Goal: Transaction & Acquisition: Book appointment/travel/reservation

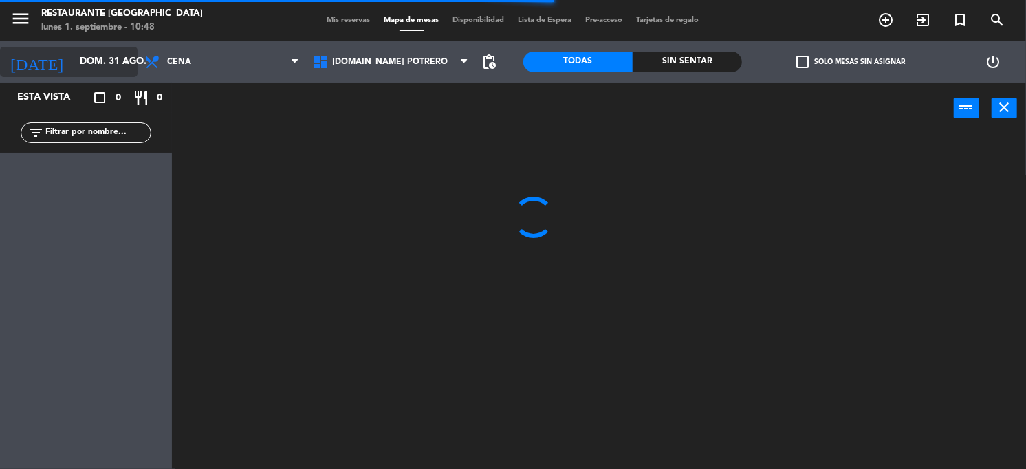
click at [116, 56] on input "dom. 31 ago." at bounding box center [138, 62] width 130 height 25
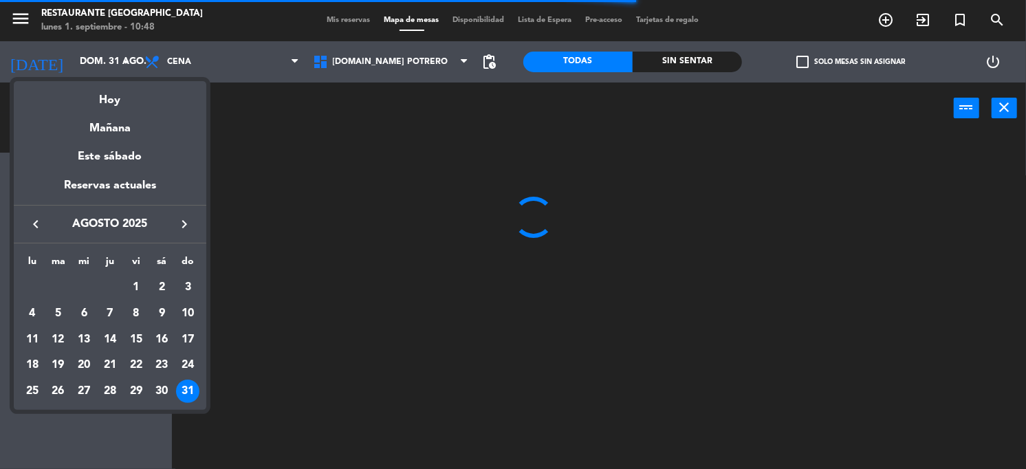
click at [181, 226] on icon "keyboard_arrow_right" at bounding box center [184, 224] width 17 height 17
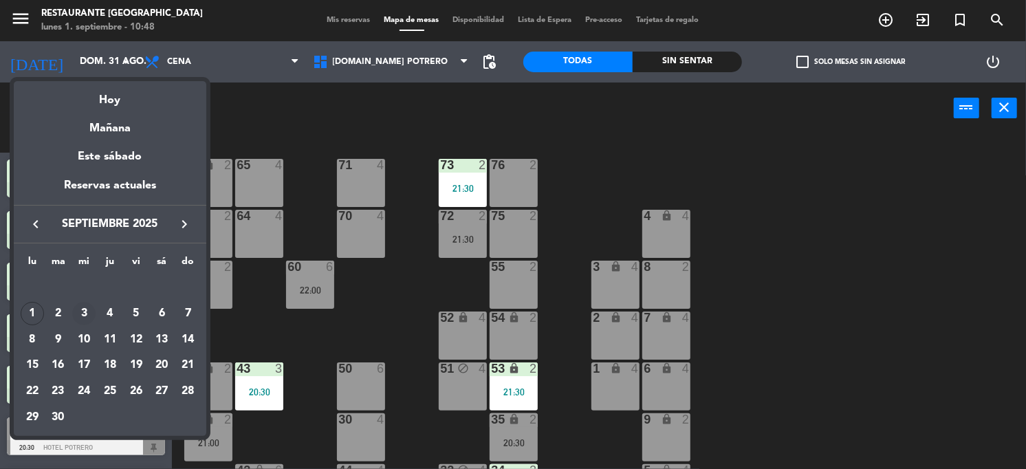
click at [86, 315] on div "3" at bounding box center [83, 313] width 23 height 23
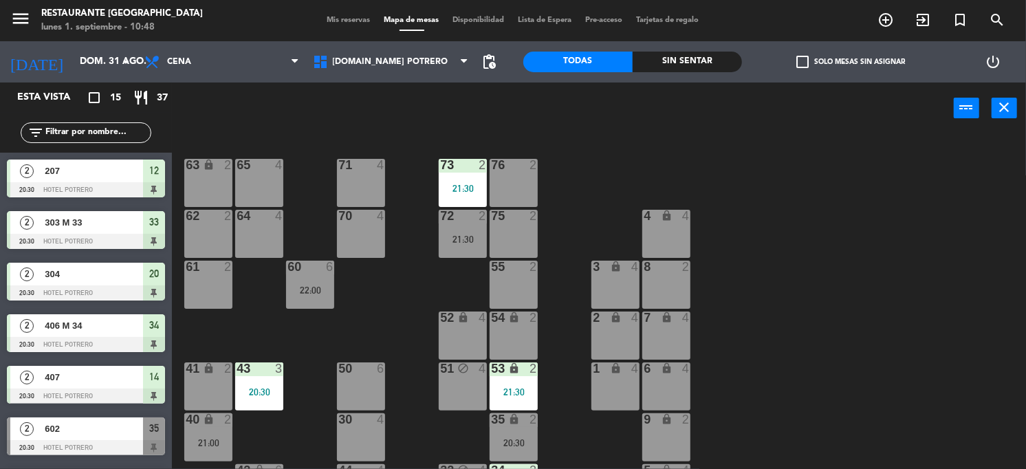
type input "mié. [DATE]"
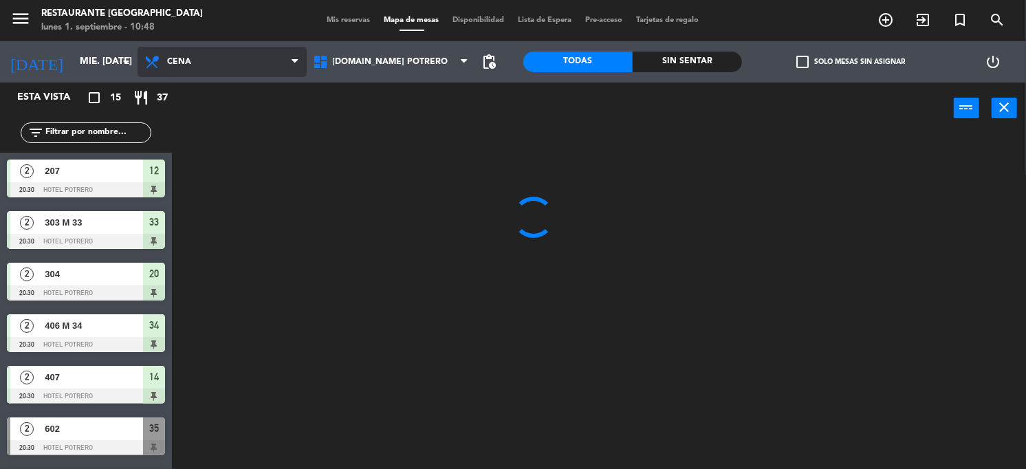
click at [285, 58] on span "Cena" at bounding box center [222, 62] width 169 height 30
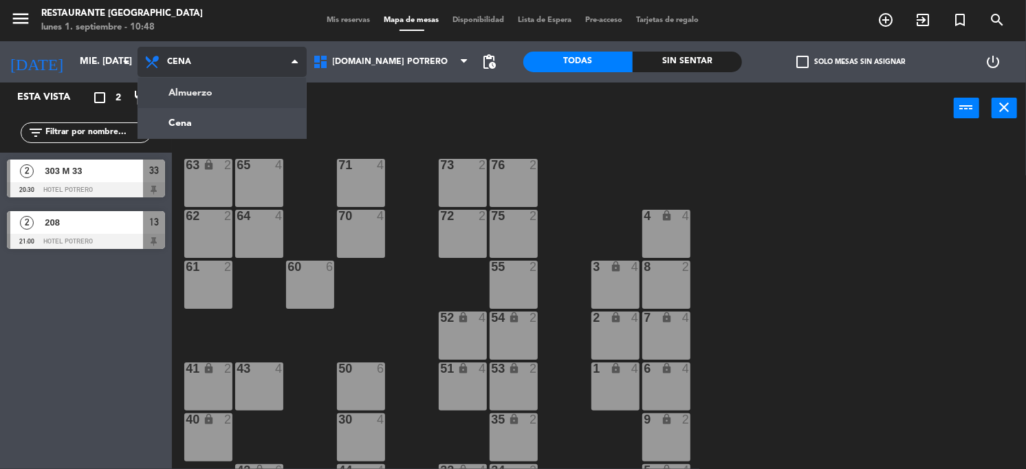
click at [258, 91] on ng-component "menu Restaurante Hotel Potrero lunes 1. septiembre - 10:48 Mis reservas Mapa de…" at bounding box center [513, 235] width 1026 height 470
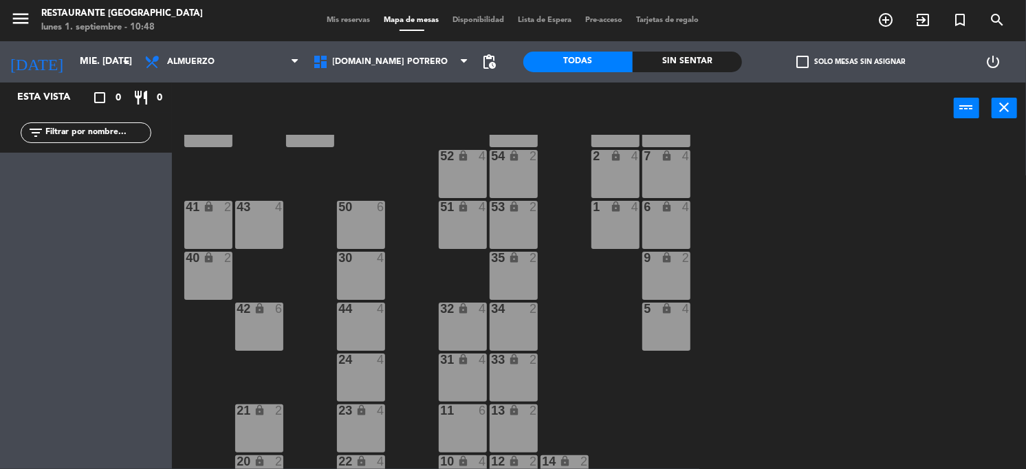
scroll to position [172, 0]
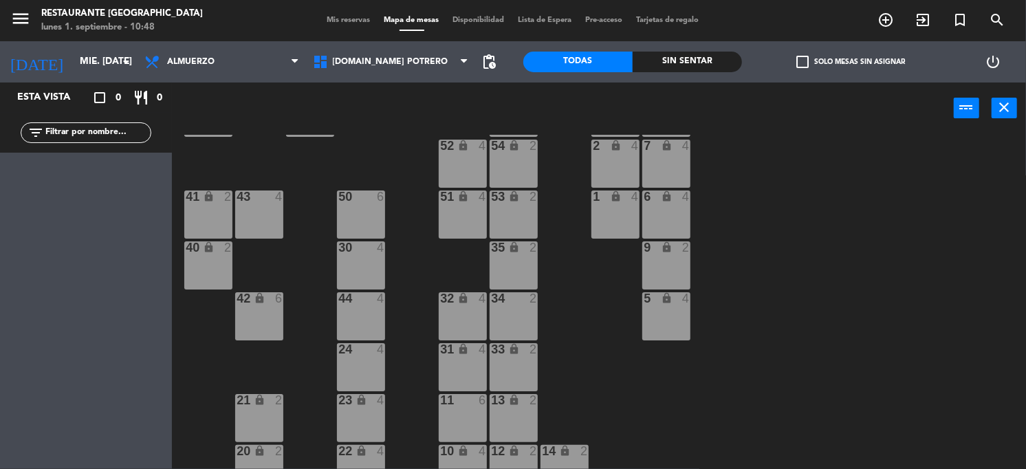
click at [354, 254] on div at bounding box center [361, 247] width 23 height 12
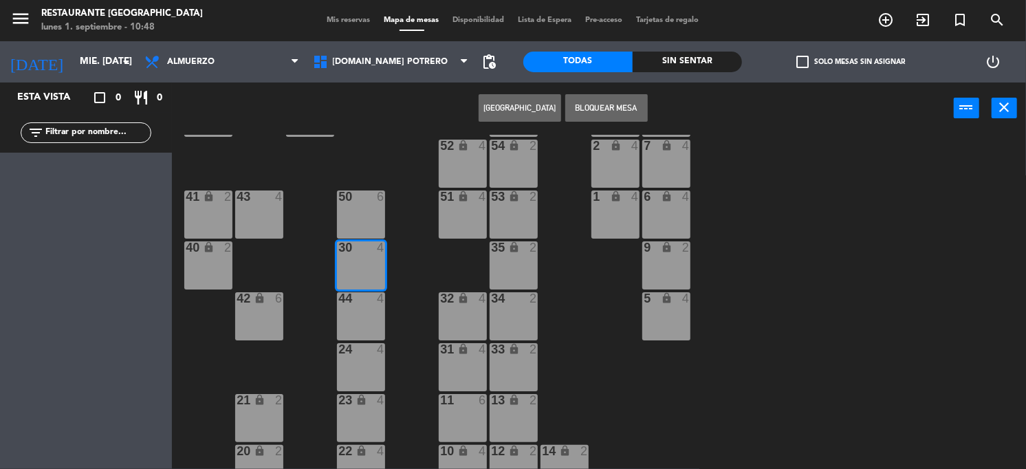
click at [354, 304] on div at bounding box center [361, 298] width 23 height 12
click at [503, 107] on button "[GEOGRAPHIC_DATA]" at bounding box center [520, 108] width 83 height 28
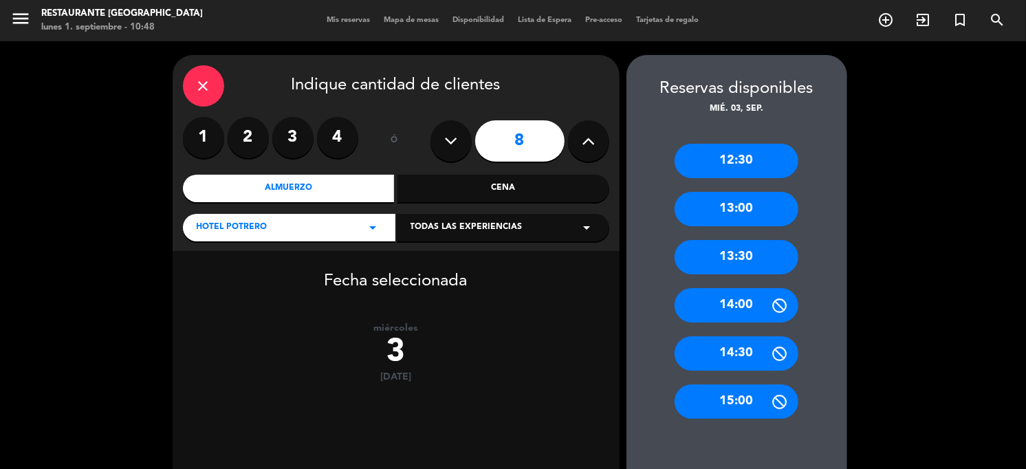
click at [447, 143] on icon at bounding box center [450, 141] width 13 height 21
type input "7"
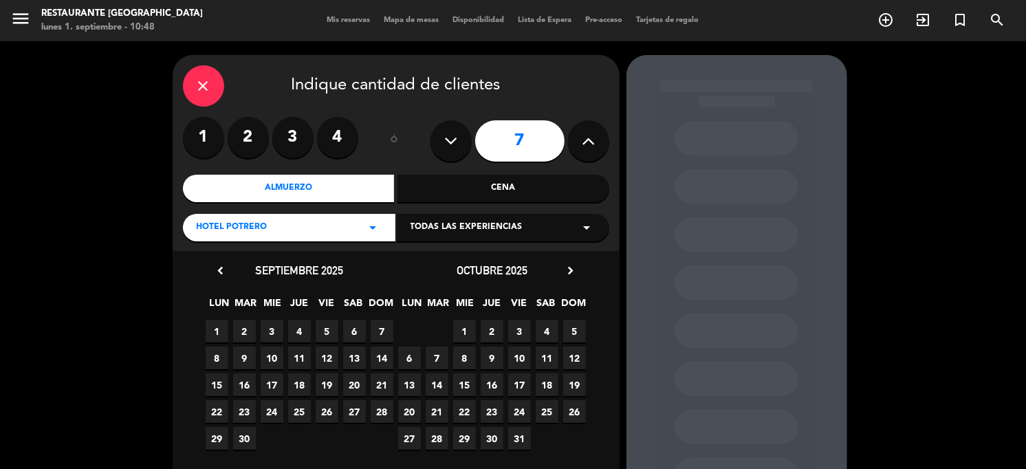
click at [272, 321] on span "3" at bounding box center [272, 331] width 23 height 23
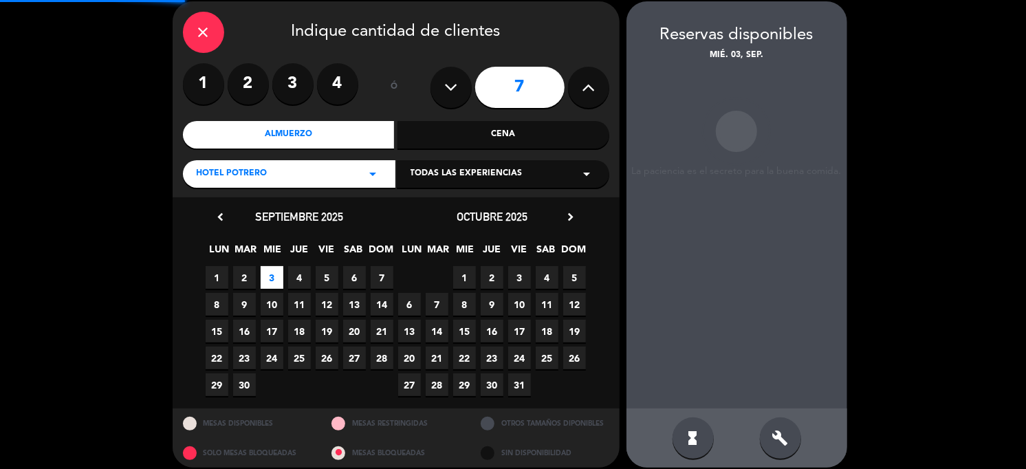
scroll to position [55, 0]
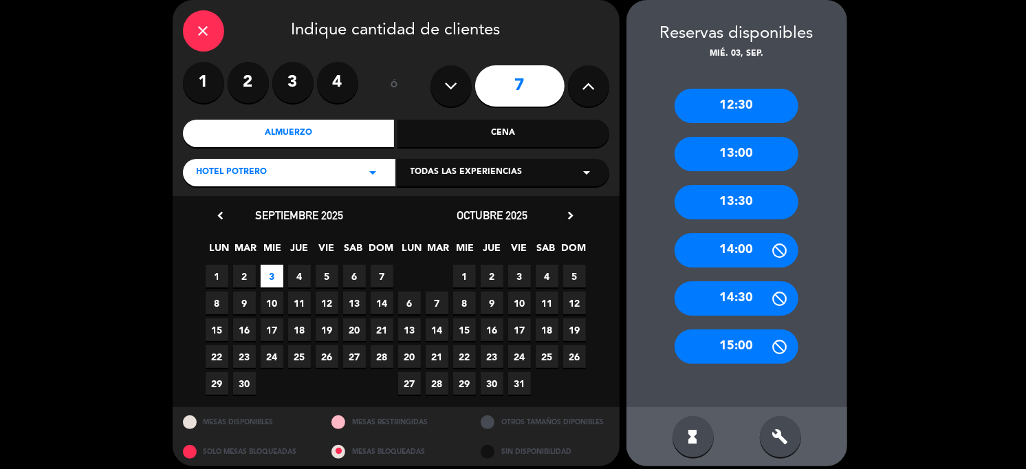
click at [515, 169] on div "13:00" at bounding box center [737, 154] width 124 height 34
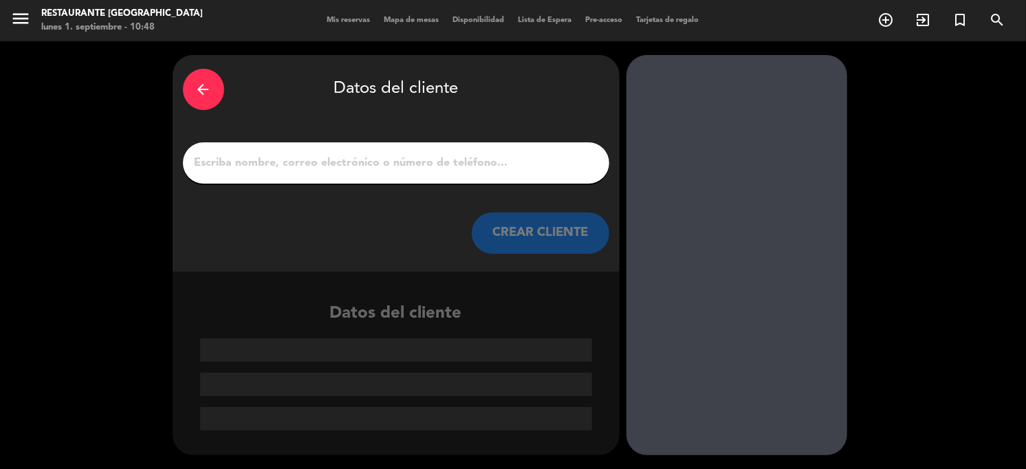
click at [247, 171] on input "1" at bounding box center [396, 162] width 406 height 19
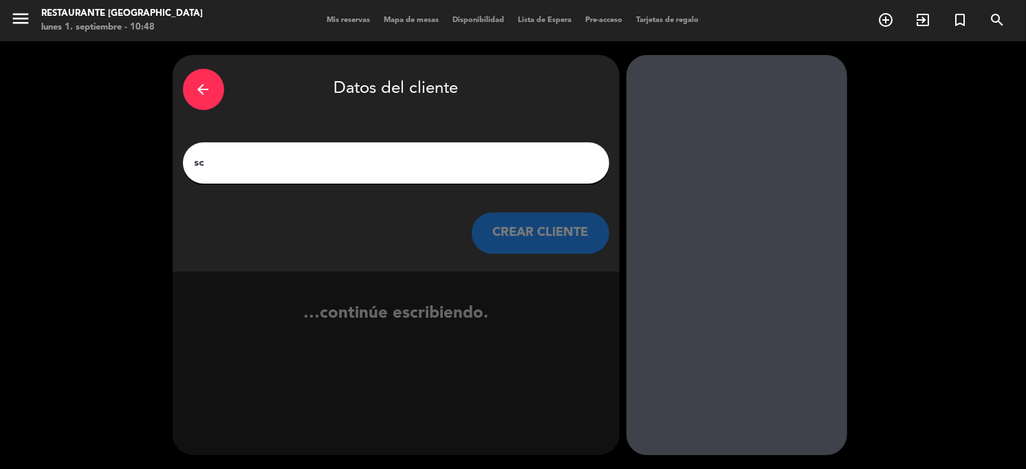
type input "s"
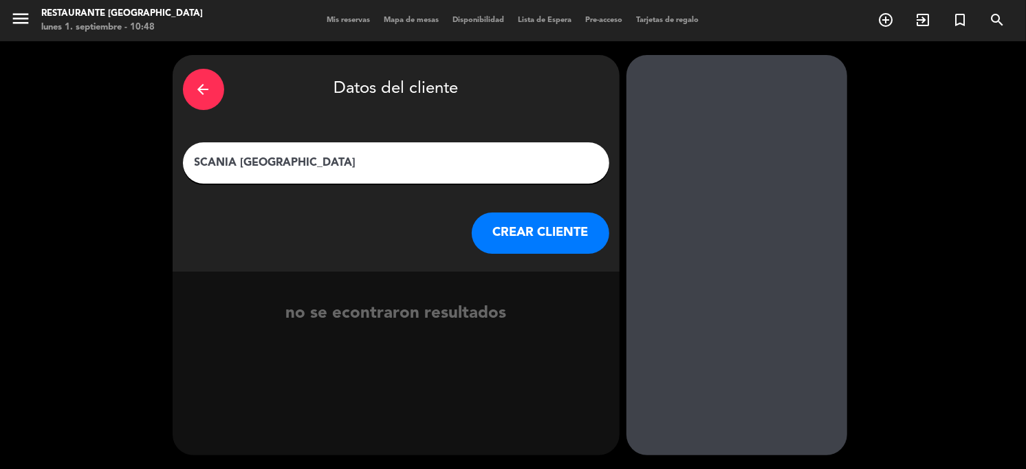
type input "SCANIA [GEOGRAPHIC_DATA]"
click at [515, 240] on button "CREAR CLIENTE" at bounding box center [541, 233] width 138 height 41
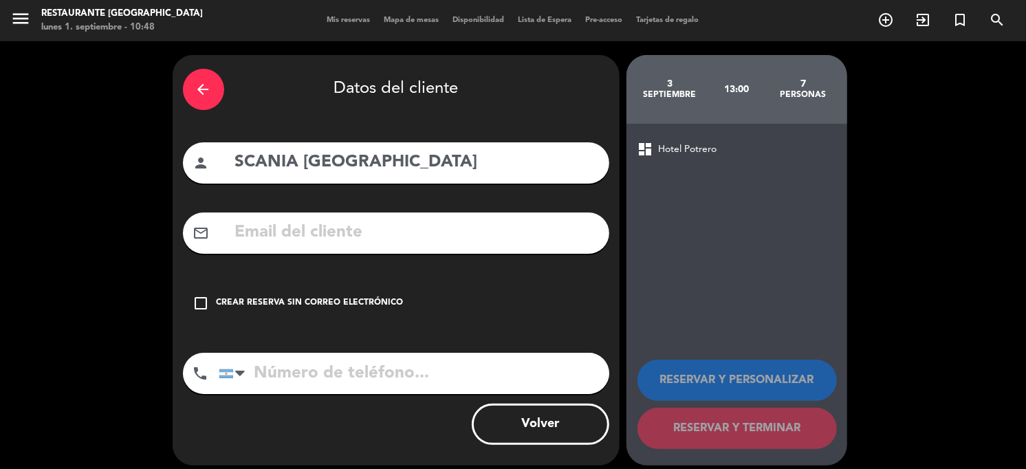
click at [204, 304] on icon "check_box_outline_blank" at bounding box center [201, 303] width 17 height 17
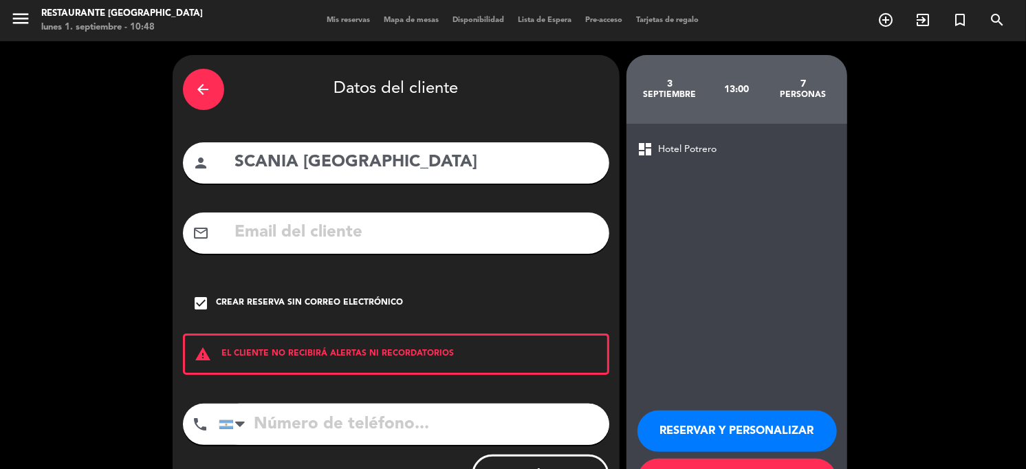
click at [282, 424] on input "tel" at bounding box center [414, 424] width 391 height 41
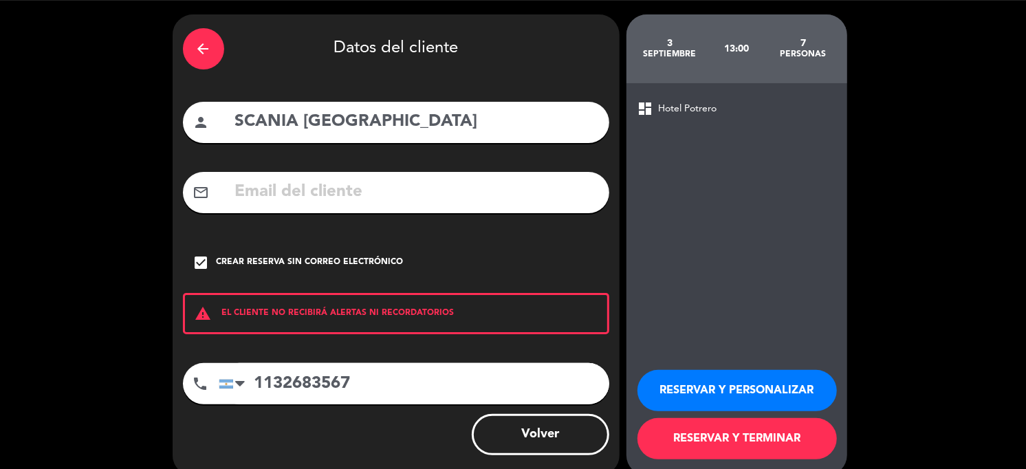
scroll to position [61, 0]
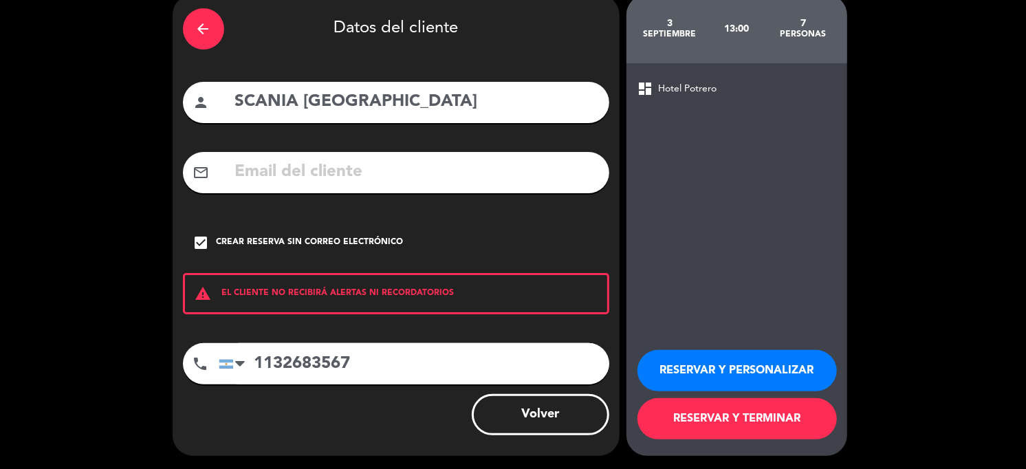
type input "1132683567"
click at [515, 409] on button "RESERVAR Y TERMINAR" at bounding box center [737, 418] width 199 height 41
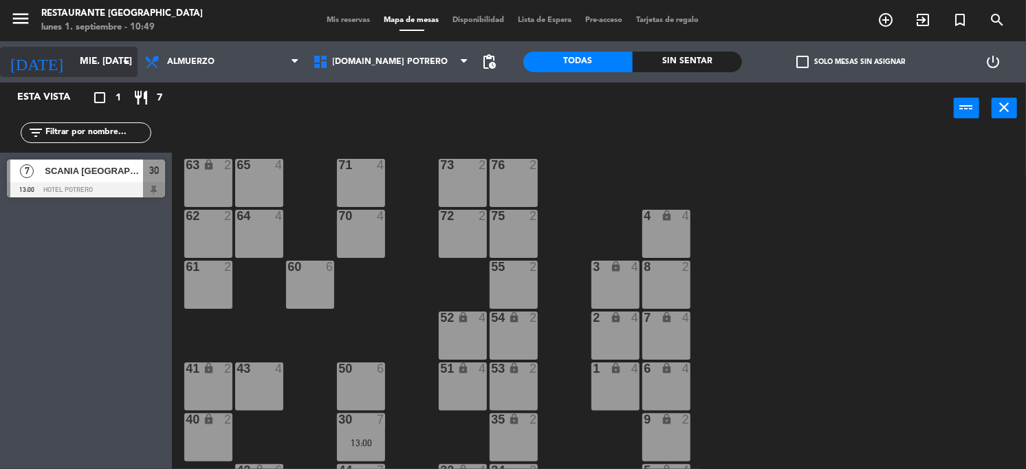
click at [109, 54] on input "mié. [DATE]" at bounding box center [138, 62] width 130 height 25
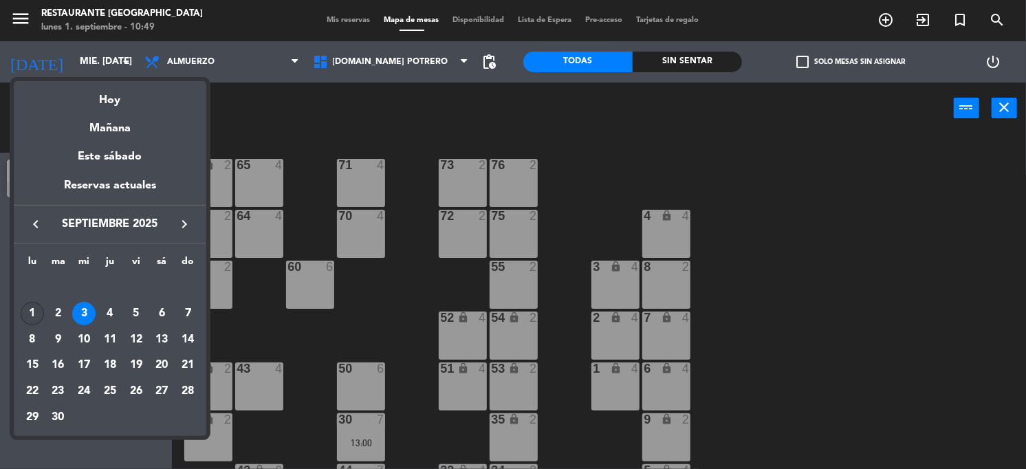
click at [35, 315] on div "1" at bounding box center [32, 313] width 23 height 23
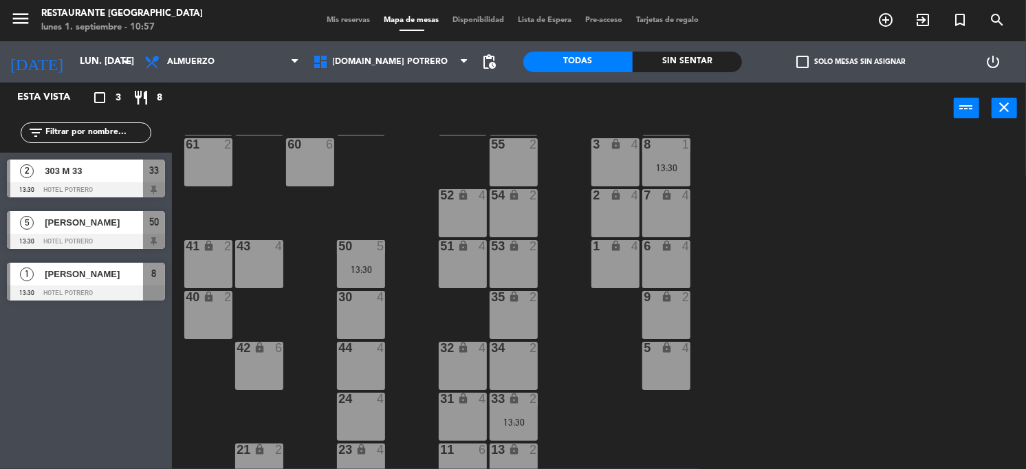
scroll to position [195, 0]
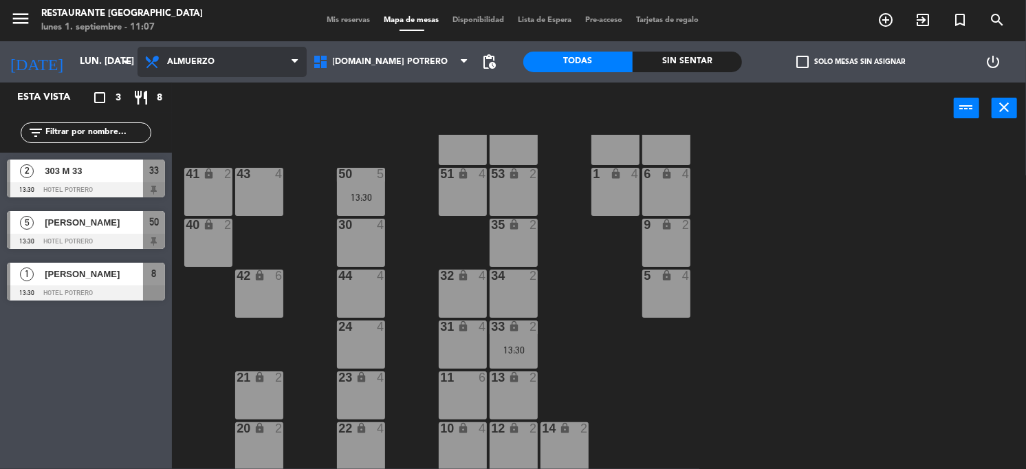
click at [268, 55] on span "Almuerzo" at bounding box center [222, 62] width 169 height 30
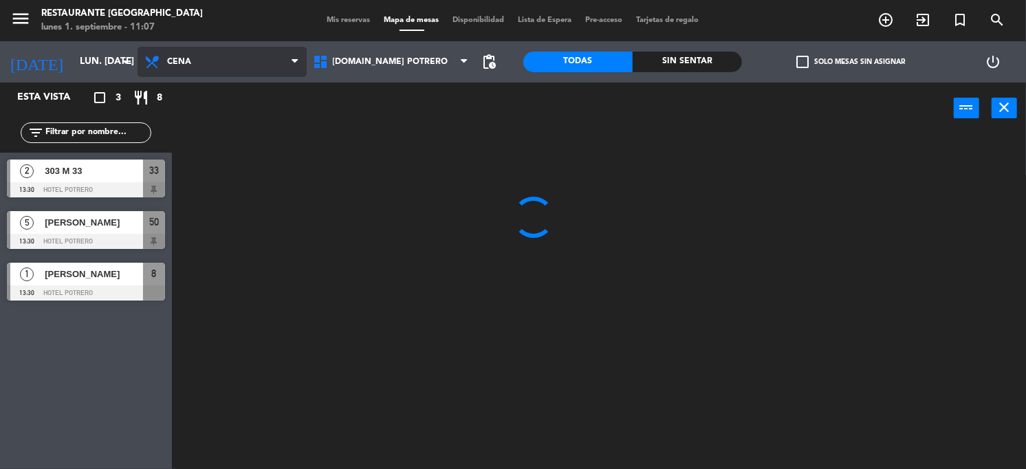
scroll to position [0, 0]
click at [235, 131] on ng-component "menu Restaurante Hotel Potrero lunes 1. septiembre - 11:07 Mis reservas Mapa de…" at bounding box center [513, 235] width 1026 height 470
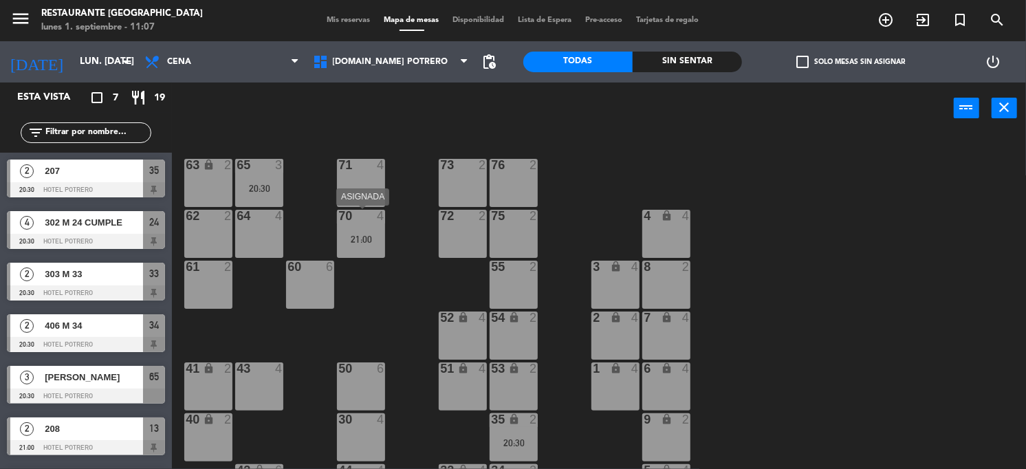
click at [364, 224] on div "70 4 21:00" at bounding box center [361, 234] width 48 height 48
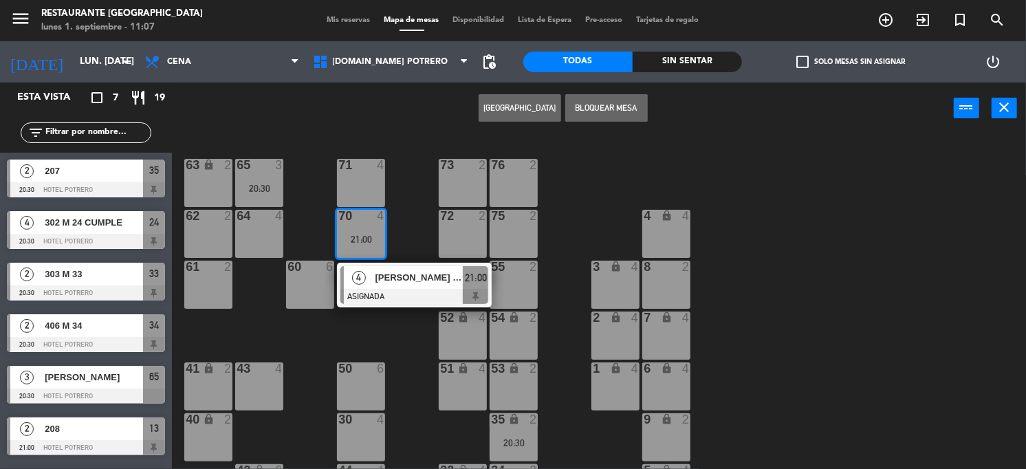
click at [411, 153] on div "65 3 20:30 71 4 73 2 76 2 63 lock 2 64 4 62 2 70 4 21:00 4 [PERSON_NAME] [PERSO…" at bounding box center [604, 302] width 844 height 335
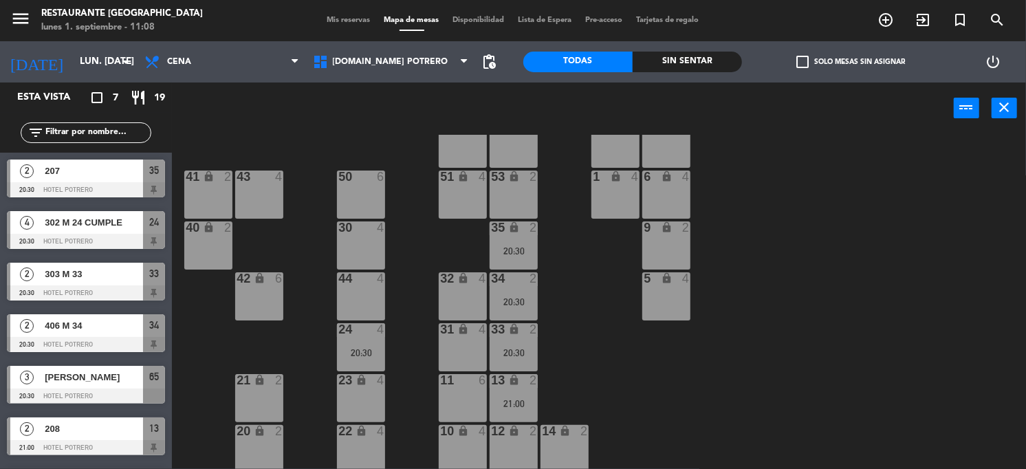
scroll to position [195, 0]
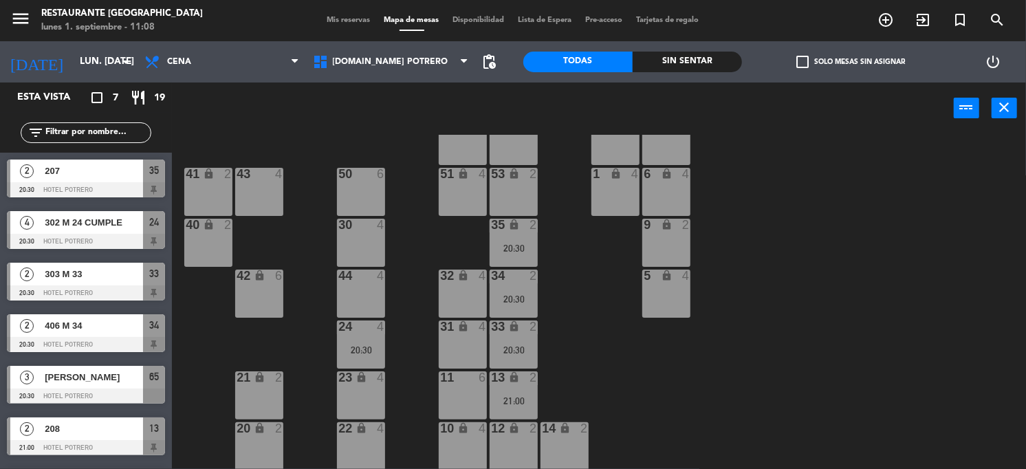
click at [349, 334] on div "24 4 20:30" at bounding box center [361, 345] width 48 height 48
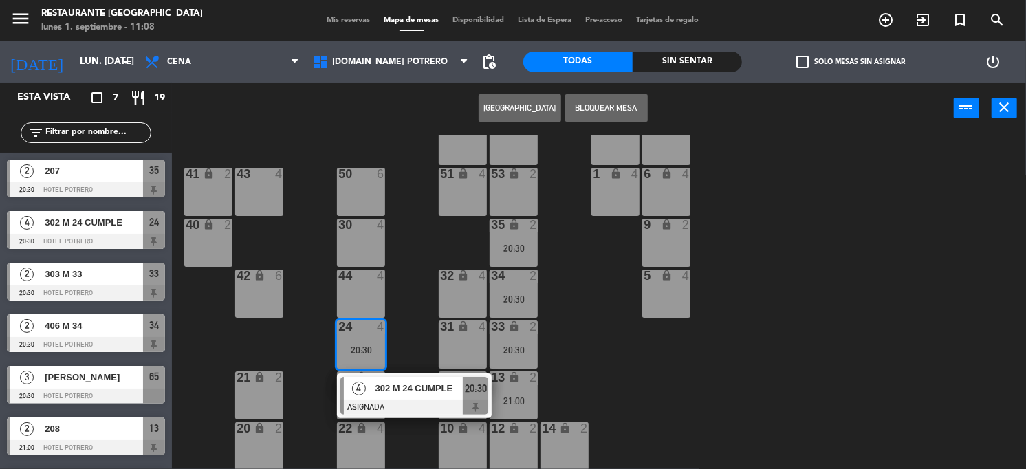
click at [515, 296] on div "65 3 20:30 71 4 73 2 76 2 63 lock 2 64 4 62 2 70 4 21:00 72 2 75 2 4 lock 4 55 …" at bounding box center [604, 302] width 844 height 335
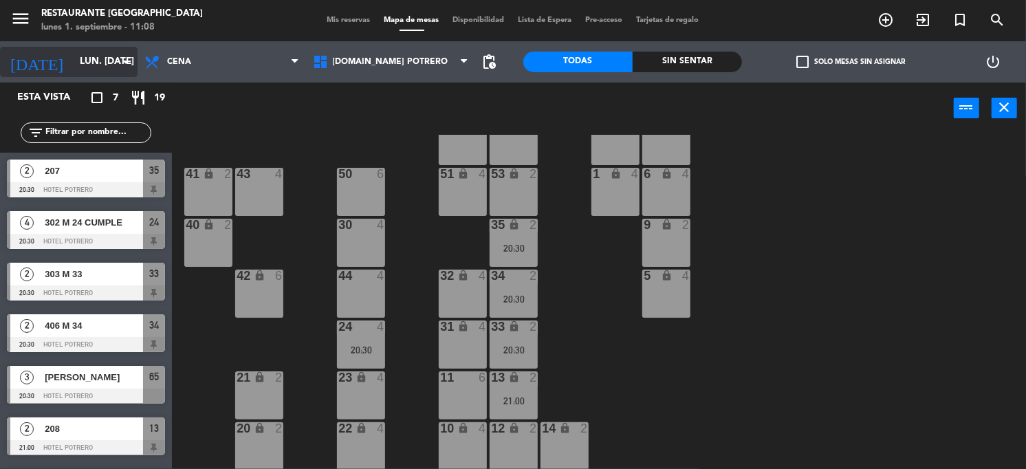
click at [135, 61] on input "lun. [DATE]" at bounding box center [138, 62] width 130 height 25
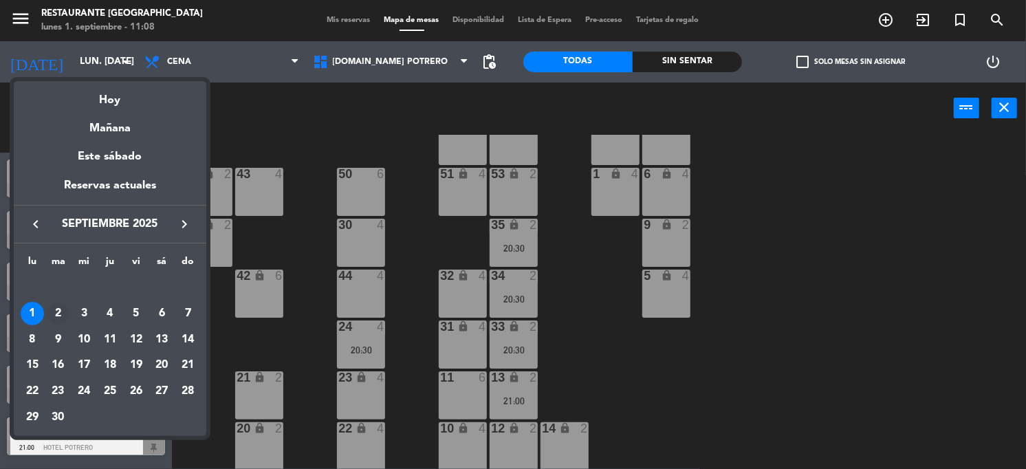
click at [63, 316] on div "2" at bounding box center [58, 313] width 23 height 23
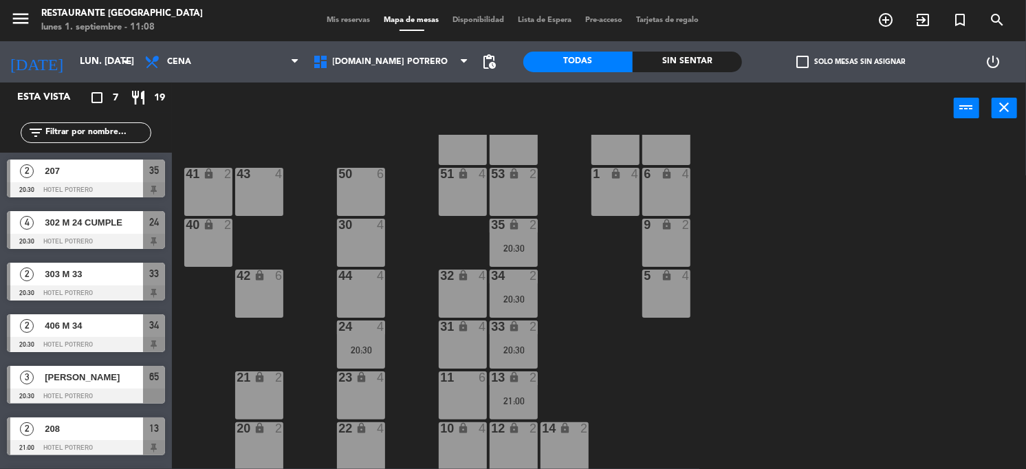
type input "[DATE] sep."
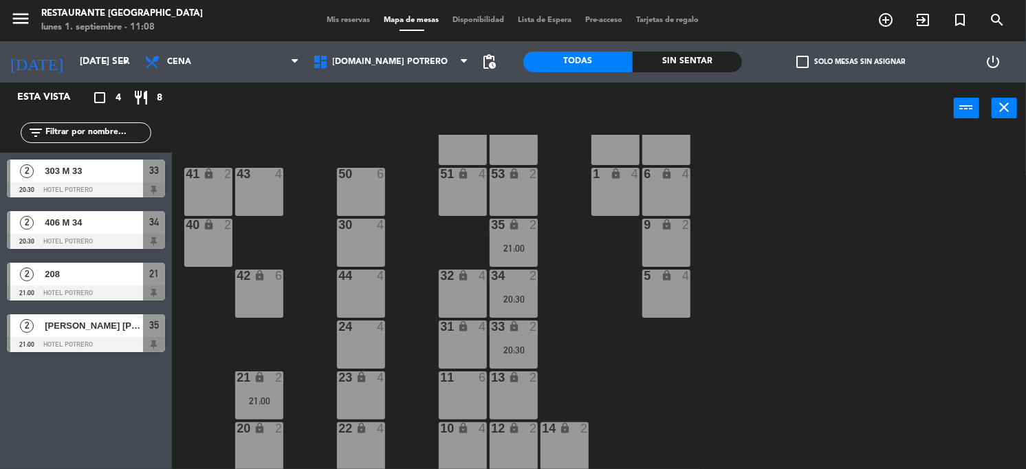
click at [353, 222] on div at bounding box center [361, 225] width 23 height 12
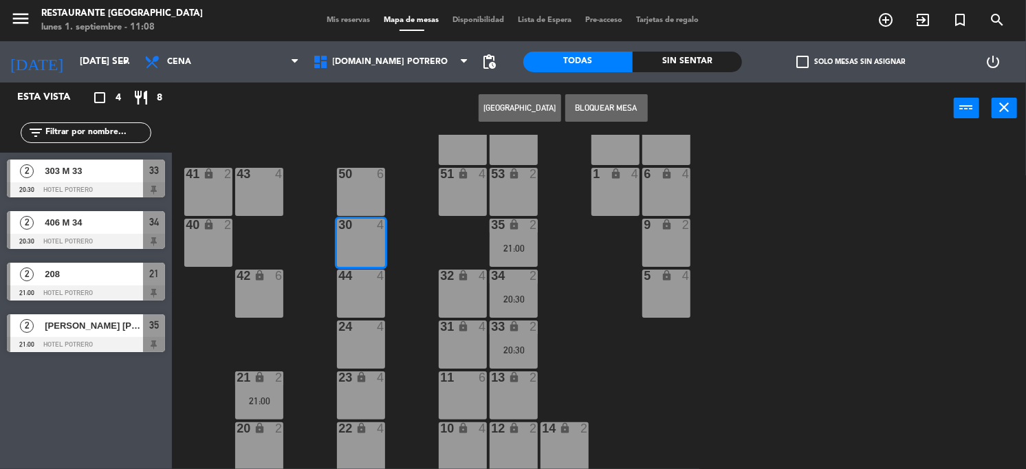
click at [486, 103] on button "[GEOGRAPHIC_DATA]" at bounding box center [520, 108] width 83 height 28
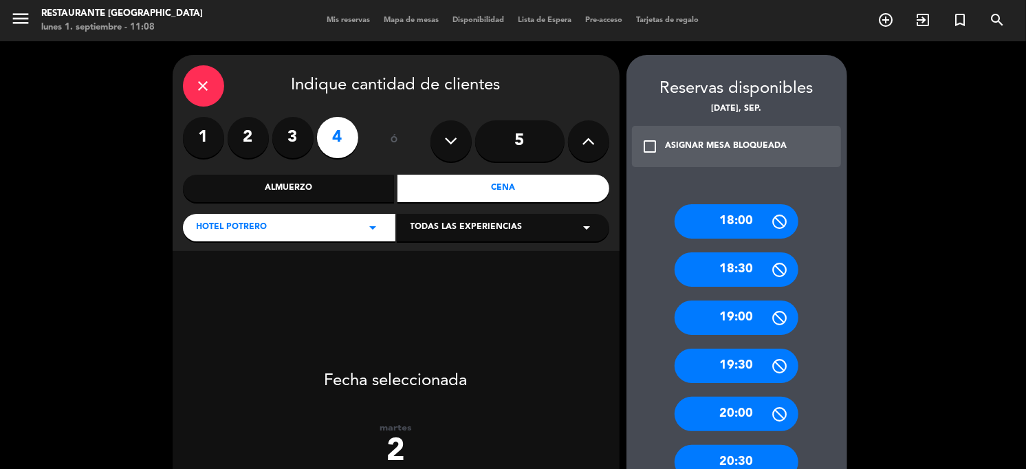
click at [338, 127] on label "4" at bounding box center [337, 137] width 41 height 41
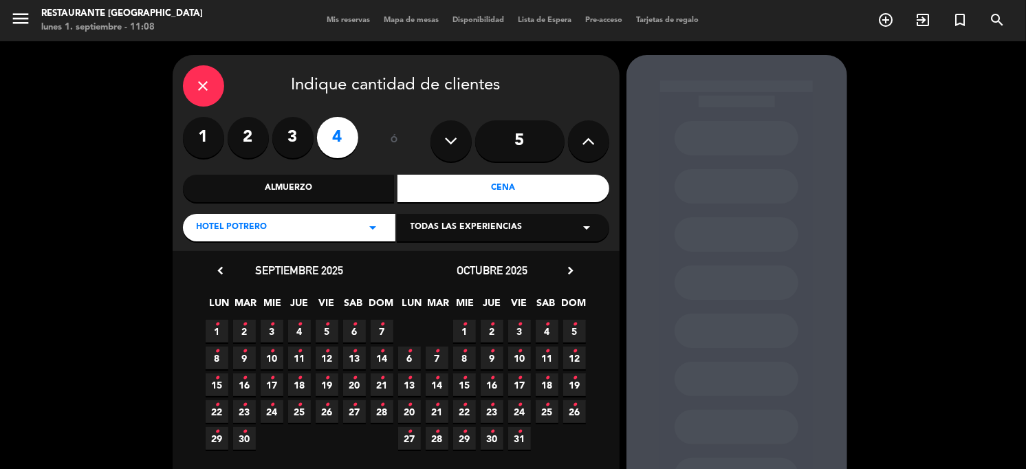
click at [239, 327] on span "2 •" at bounding box center [244, 331] width 23 height 23
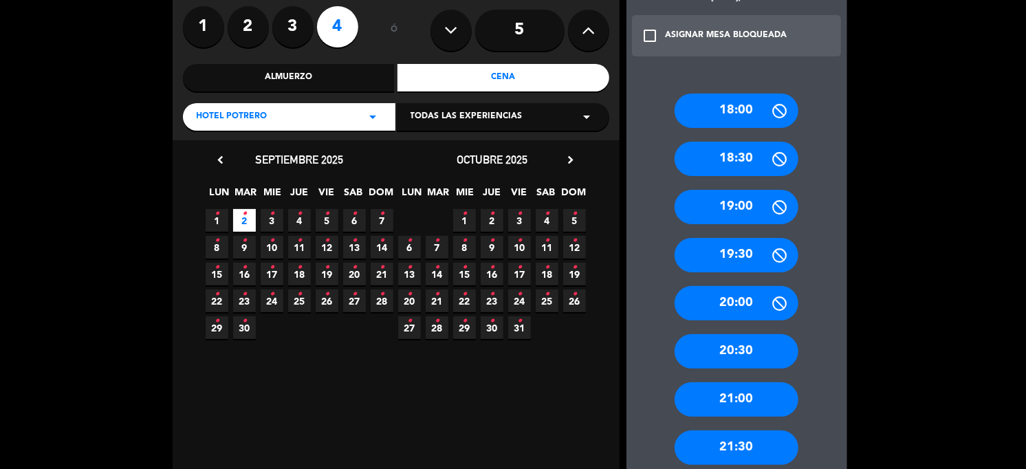
scroll to position [141, 0]
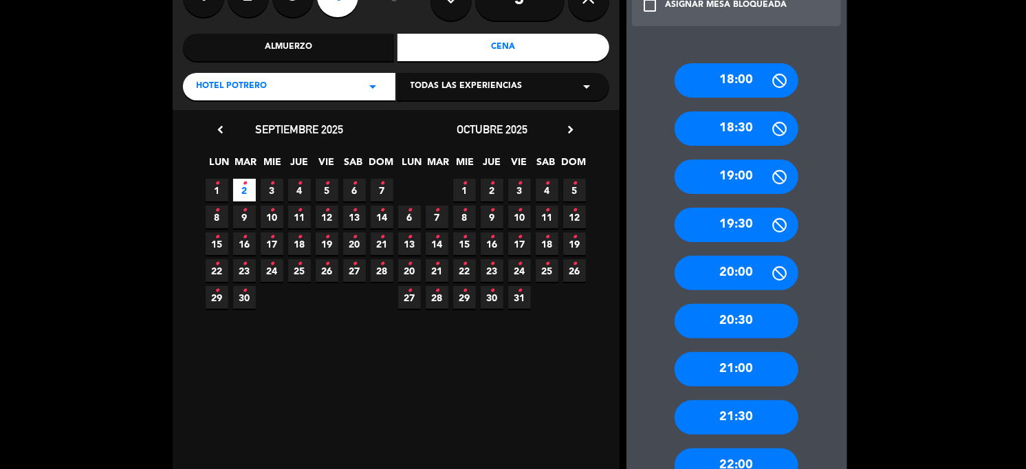
click at [515, 308] on div "20:30" at bounding box center [737, 321] width 124 height 34
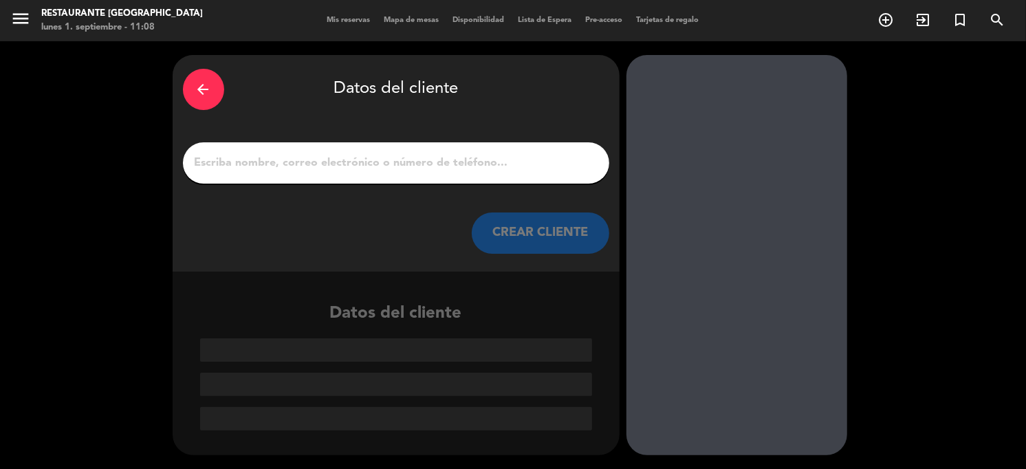
click at [423, 171] on input "1" at bounding box center [396, 162] width 406 height 19
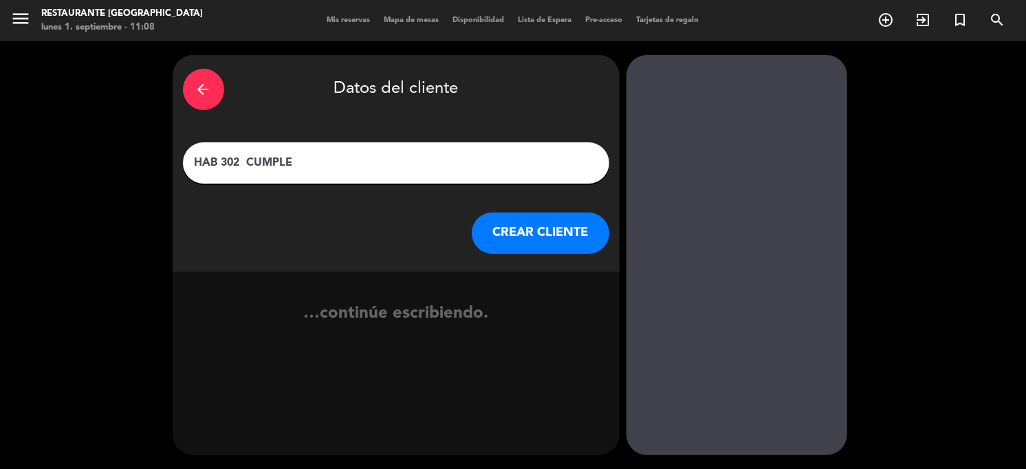
type input "HAB 302 CUMPLE"
click at [484, 228] on button "CREAR CLIENTE" at bounding box center [541, 233] width 138 height 41
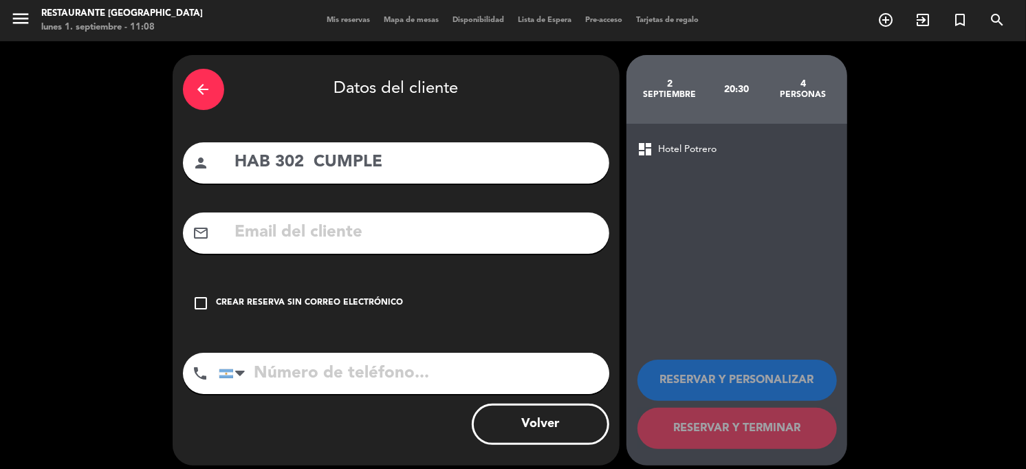
click at [193, 287] on div "check_box_outline_blank Crear reserva sin correo electrónico" at bounding box center [396, 303] width 426 height 41
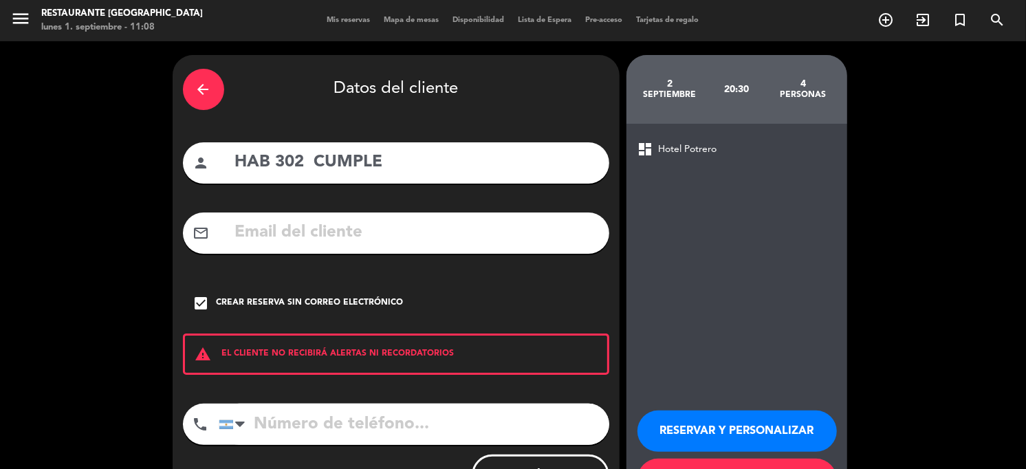
scroll to position [61, 0]
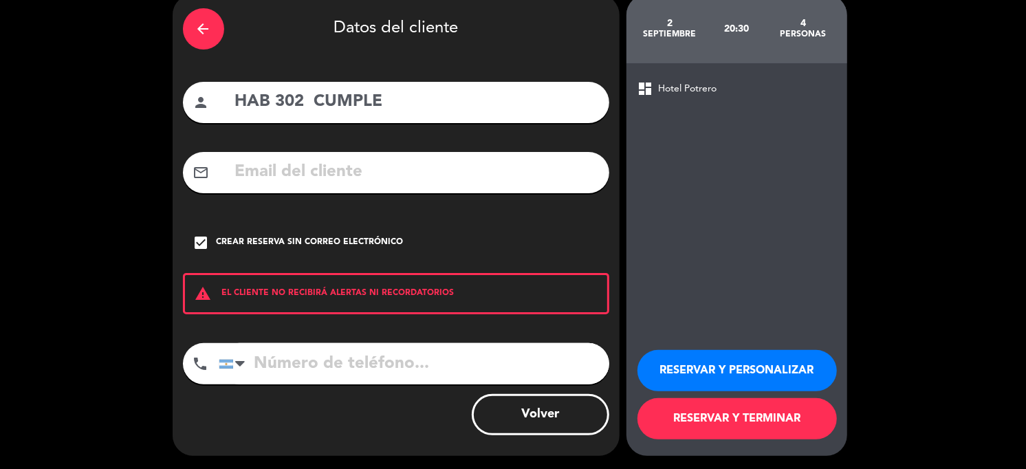
click at [515, 413] on button "RESERVAR Y TERMINAR" at bounding box center [737, 418] width 199 height 41
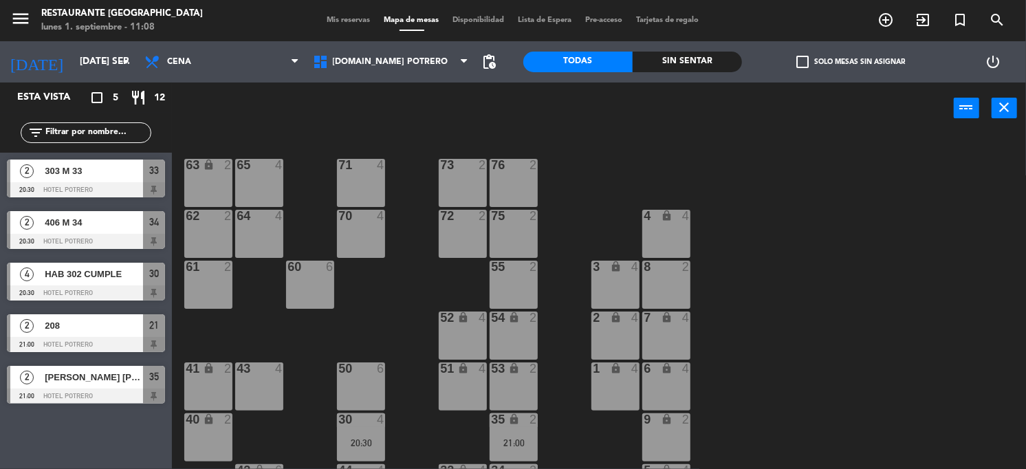
click at [515, 233] on div "65 4 71 4 73 2 76 2 63 lock 2 64 4 62 2 70 4 72 2 75 2 4 lock 4 55 2 60 6 3 loc…" at bounding box center [604, 302] width 844 height 335
